Goal: Navigation & Orientation: Find specific page/section

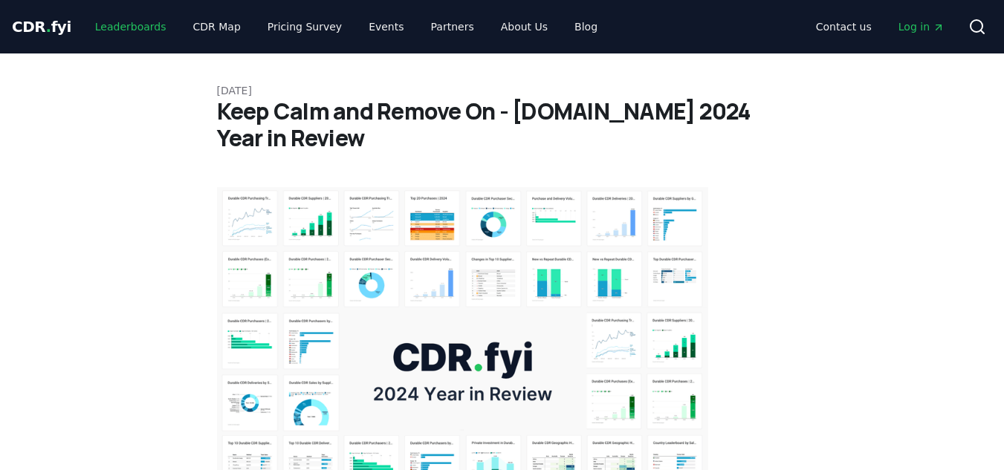
click at [110, 30] on link "Leaderboards" at bounding box center [130, 26] width 95 height 27
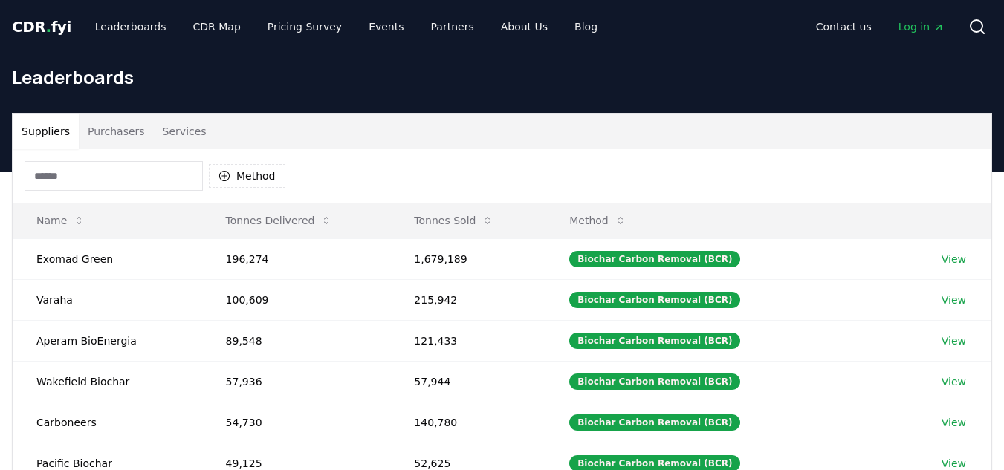
click at [47, 23] on span "CDR . fyi" at bounding box center [41, 27] width 59 height 18
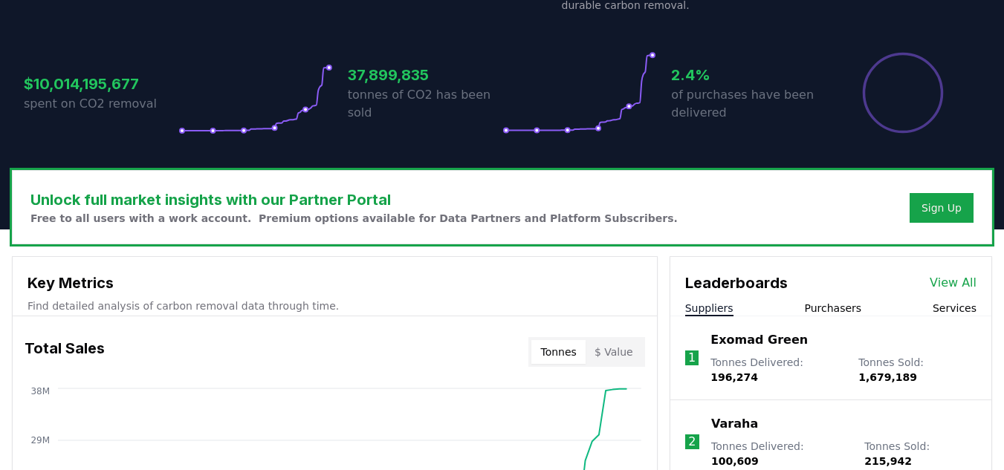
scroll to position [297, 0]
